Goal: Transaction & Acquisition: Purchase product/service

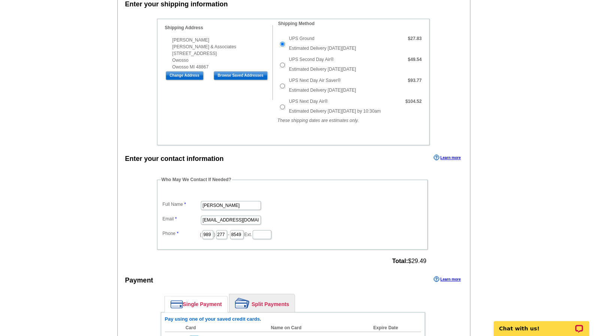
scroll to position [262, 0]
click at [225, 75] on input "Browse Saved Addresses" at bounding box center [240, 76] width 54 height 9
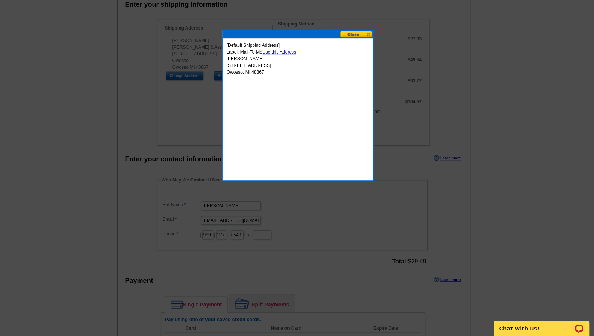
click at [351, 37] on button at bounding box center [356, 34] width 33 height 7
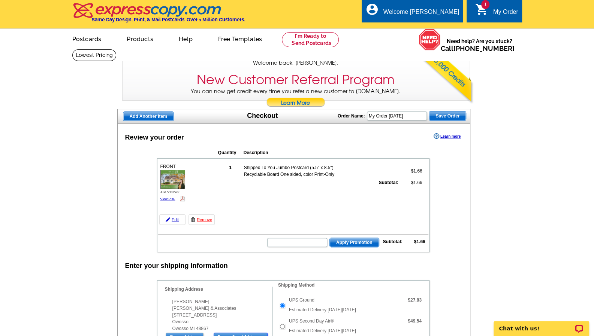
scroll to position [0, 0]
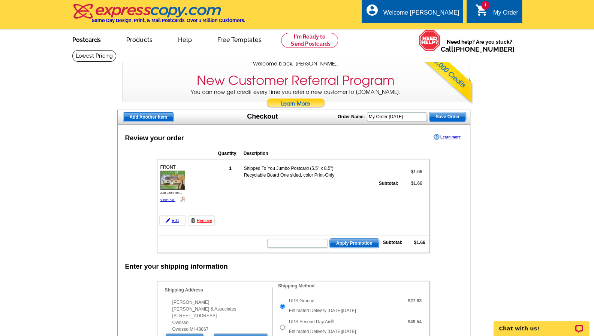
click at [87, 46] on link "Postcards" at bounding box center [86, 39] width 52 height 18
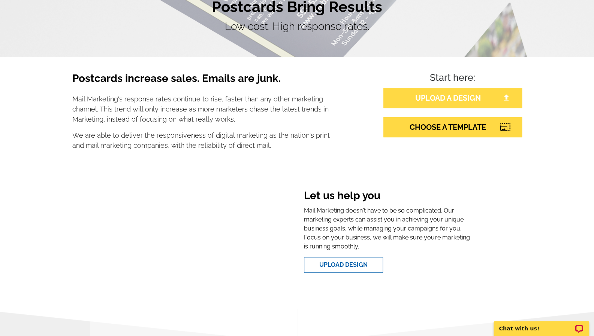
click at [473, 105] on link "UPLOAD A DESIGN" at bounding box center [452, 98] width 139 height 20
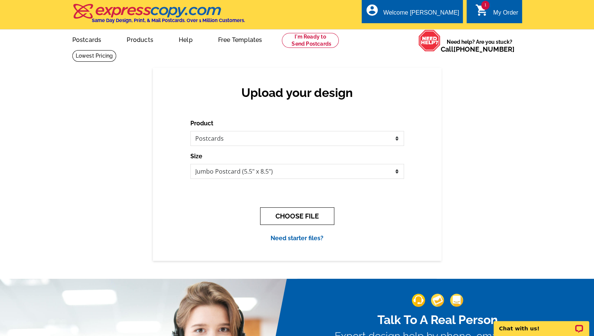
click at [276, 223] on button "CHOOSE FILE" at bounding box center [297, 216] width 74 height 18
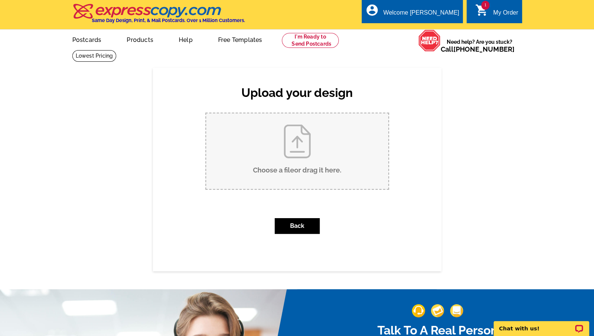
click at [279, 153] on input "Choose a file or drag it here ." at bounding box center [297, 151] width 182 height 76
type input "C:\fakepath\Just Sold Postcards.pdf"
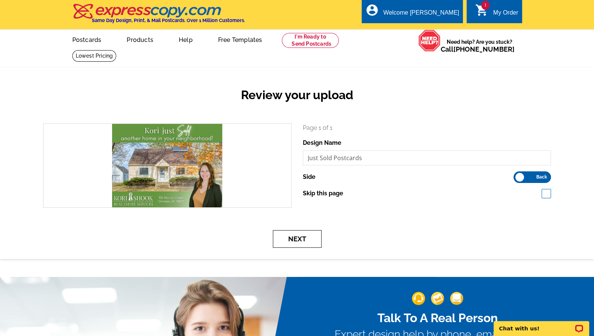
click at [306, 246] on button "Next" at bounding box center [297, 239] width 49 height 18
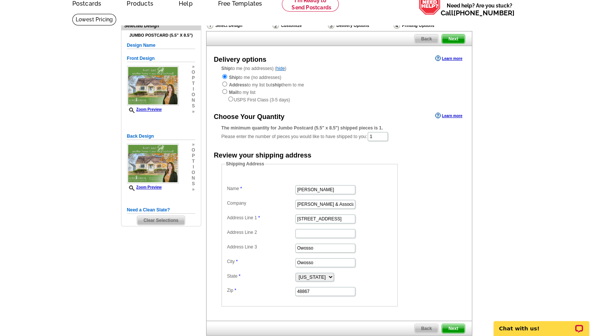
scroll to position [37, 0]
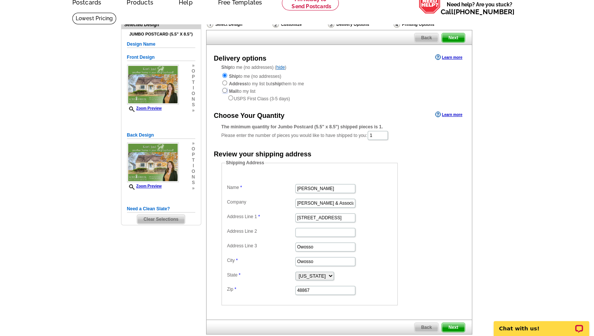
click at [224, 92] on input "radio" at bounding box center [224, 90] width 5 height 5
radio input "true"
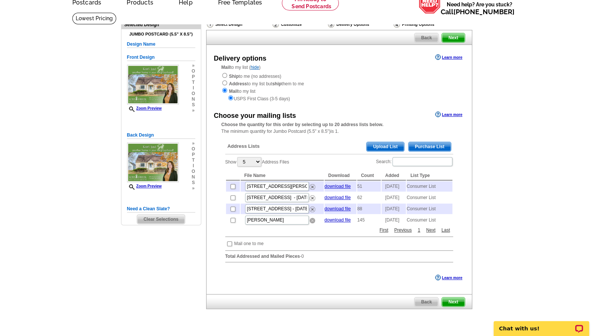
drag, startPoint x: 311, startPoint y: 230, endPoint x: 357, endPoint y: 30, distance: 204.4
click at [311, 224] on img at bounding box center [312, 221] width 6 height 6
click at [357, 30] on div "Delivery Options" at bounding box center [360, 25] width 66 height 9
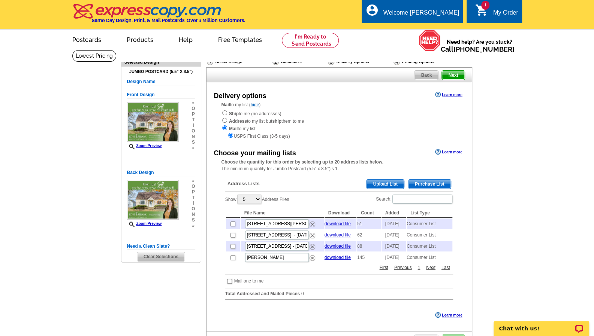
click at [420, 186] on span "Purchase List" at bounding box center [429, 184] width 42 height 9
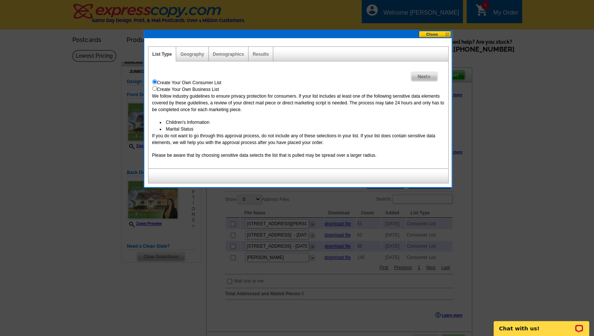
click at [206, 57] on div "Geography" at bounding box center [192, 54] width 32 height 15
click at [198, 54] on link "Geography" at bounding box center [192, 54] width 24 height 5
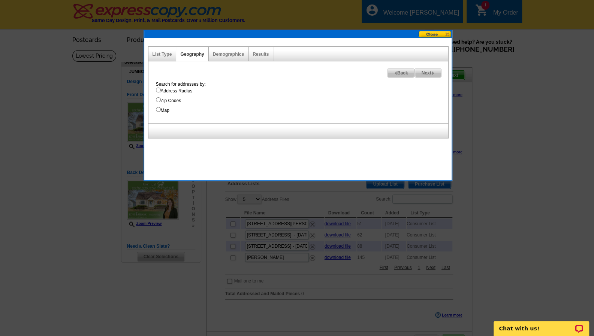
click at [158, 90] on input "Address Radius" at bounding box center [158, 90] width 5 height 5
radio input "true"
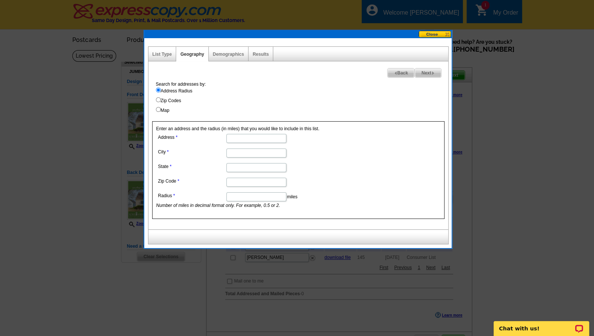
click at [264, 136] on input "Address" at bounding box center [256, 138] width 60 height 9
type input "[STREET_ADDRESS][PERSON_NAME]"
type input "Owosso"
type input "[US_STATE]"
type input "48867"
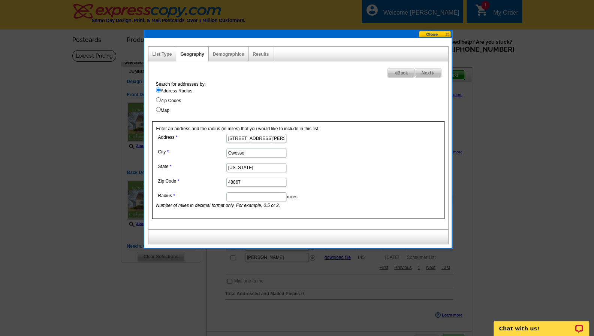
type input "Owosso"
drag, startPoint x: 257, startPoint y: 197, endPoint x: 265, endPoint y: 198, distance: 7.6
click at [257, 197] on input "Radius" at bounding box center [256, 196] width 60 height 9
type input "1.0"
click at [356, 148] on form "Address [STREET_ADDRESS][PERSON_NAME] [GEOGRAPHIC_DATA] [US_STATE] Zip Code 488…" at bounding box center [298, 170] width 284 height 77
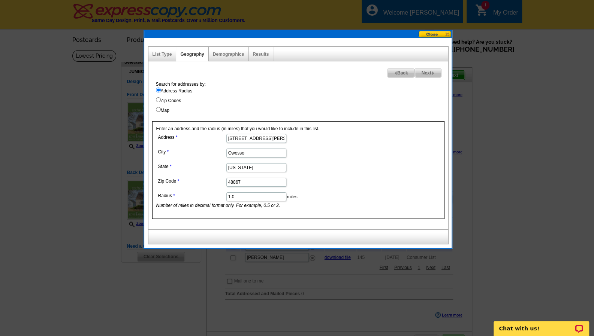
click at [425, 74] on span "Next" at bounding box center [428, 73] width 26 height 9
select select
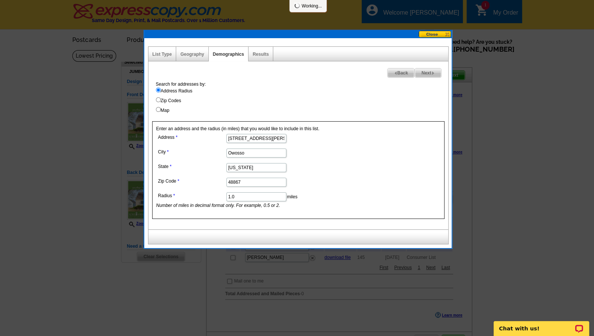
select select
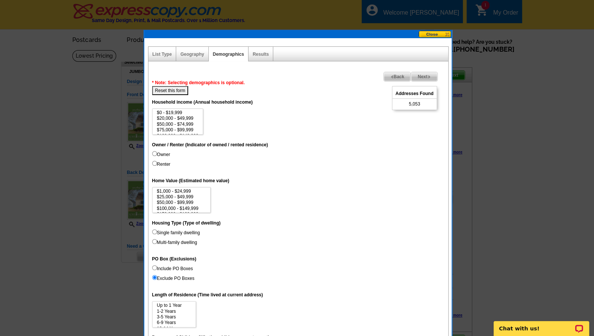
click at [155, 153] on input "Owner" at bounding box center [154, 153] width 5 height 5
radio input "true"
click at [154, 233] on input "Single family dwelling" at bounding box center [154, 232] width 5 height 5
radio input "true"
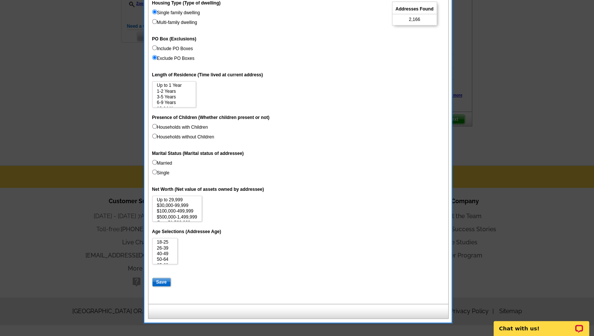
scroll to position [6, 0]
click at [166, 243] on option "18-25" at bounding box center [165, 243] width 18 height 6
click at [168, 248] on option "26-39" at bounding box center [165, 249] width 18 height 6
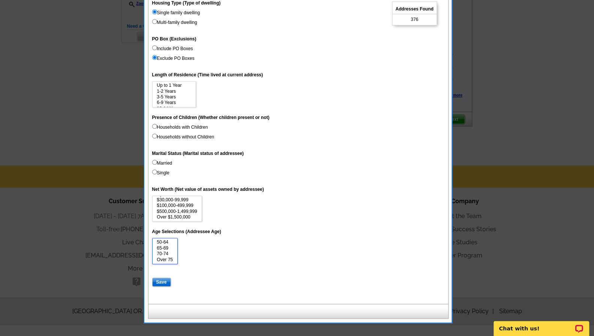
select select "26-39"
click at [167, 257] on option "Over 75" at bounding box center [165, 260] width 18 height 6
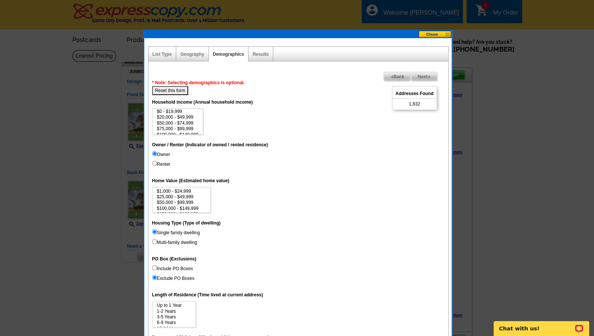
scroll to position [0, 0]
click at [181, 118] on option "$20,000 - $49,999" at bounding box center [177, 119] width 43 height 6
select select "20000-49999"
click at [184, 130] on option "$1,000,000+" at bounding box center [177, 131] width 43 height 6
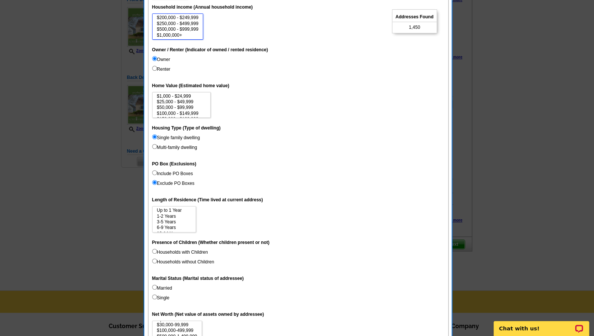
scroll to position [112, 0]
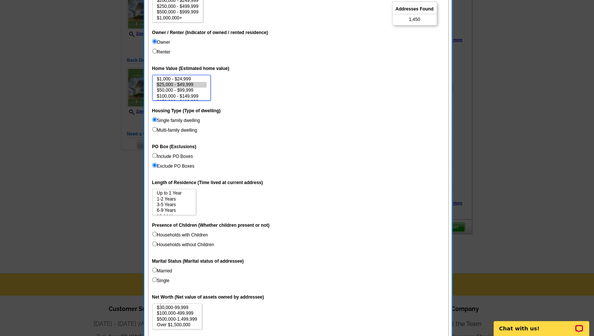
click at [175, 86] on option "$25,000 - $49,999" at bounding box center [181, 85] width 51 height 6
select select "25000-49999"
click at [177, 98] on option "$3,000,000+" at bounding box center [181, 97] width 51 height 6
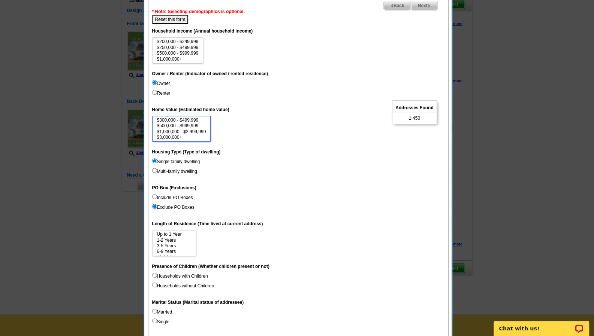
scroll to position [70, 0]
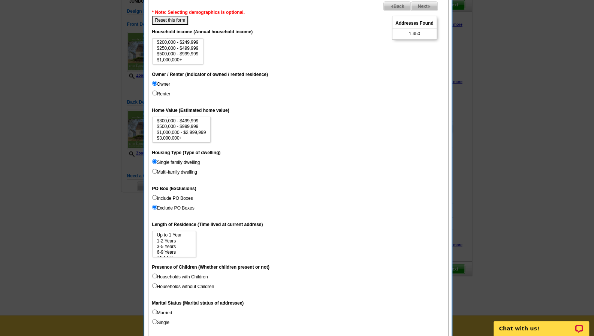
click at [422, 8] on span "Next" at bounding box center [424, 6] width 26 height 9
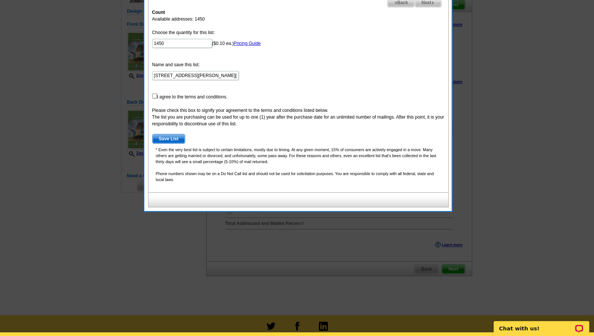
scroll to position [33, 0]
